Goal: Task Accomplishment & Management: Manage account settings

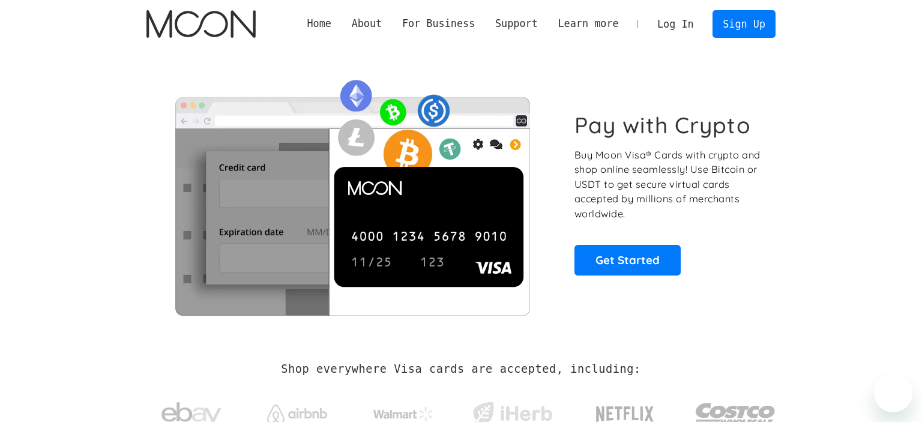
click at [570, 72] on div "Pay with Crypto Buy Moon Visa® Cards with crypto and shop online seamlessly! Us…" at bounding box center [460, 193] width 629 height 244
click at [680, 23] on link "Log In" at bounding box center [675, 24] width 56 height 26
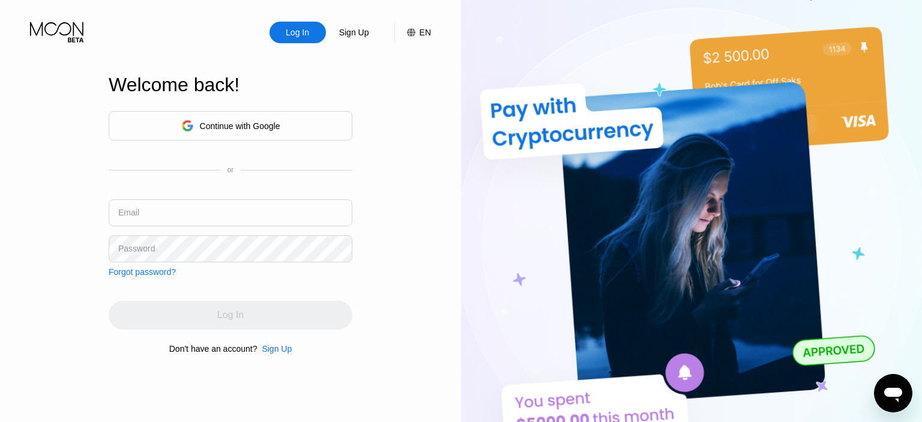
click at [313, 124] on div "Continue with Google" at bounding box center [231, 125] width 244 height 29
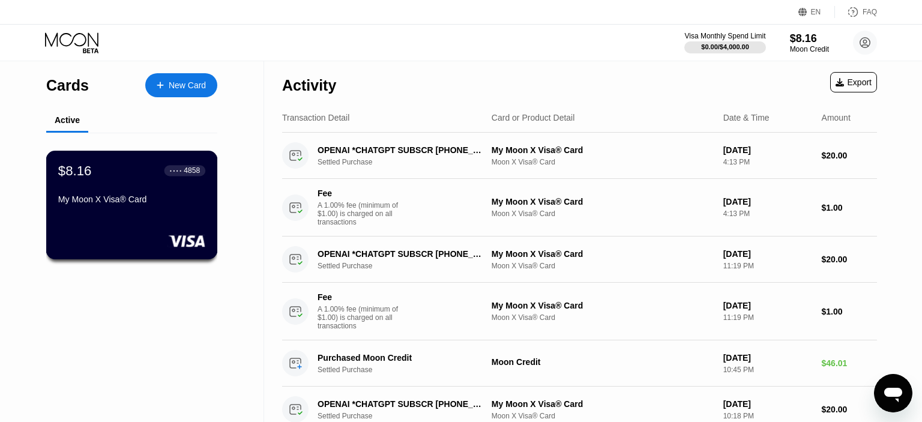
click at [136, 189] on div "$8.16 ● ● ● ● 4858 My Moon X Visa® Card" at bounding box center [131, 186] width 147 height 46
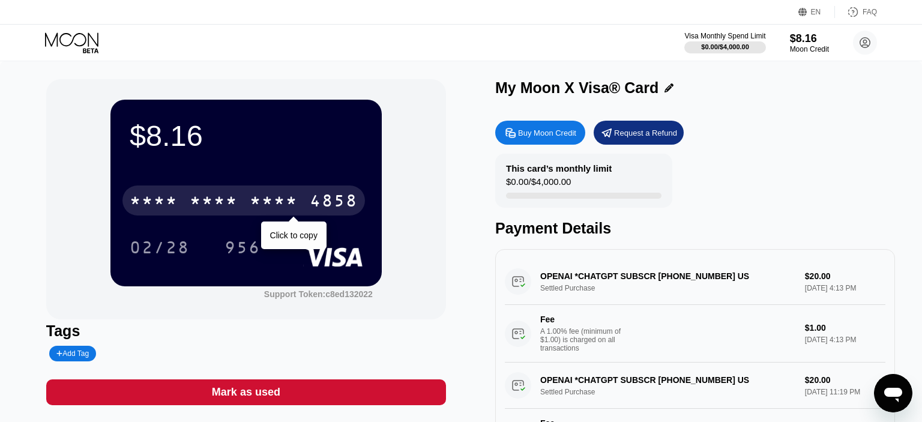
click at [150, 196] on div "* * * *" at bounding box center [154, 202] width 48 height 19
